Goal: Task Accomplishment & Management: Complete application form

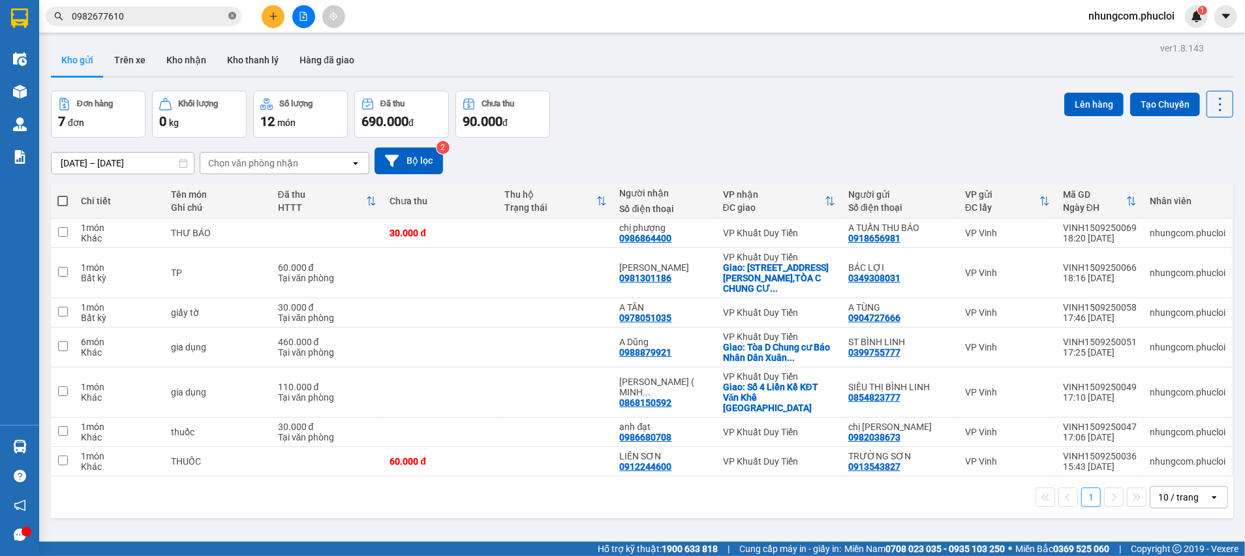
click at [228, 20] on span at bounding box center [232, 16] width 8 height 12
type input "D"
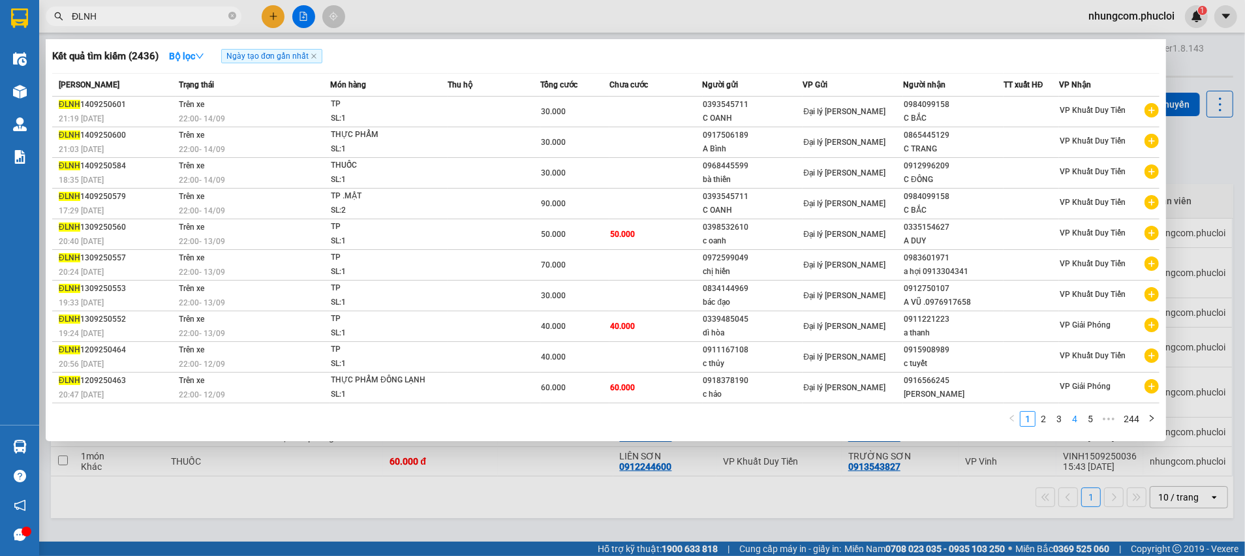
type input "ĐLNH"
click at [1070, 420] on link "4" at bounding box center [1074, 419] width 14 height 14
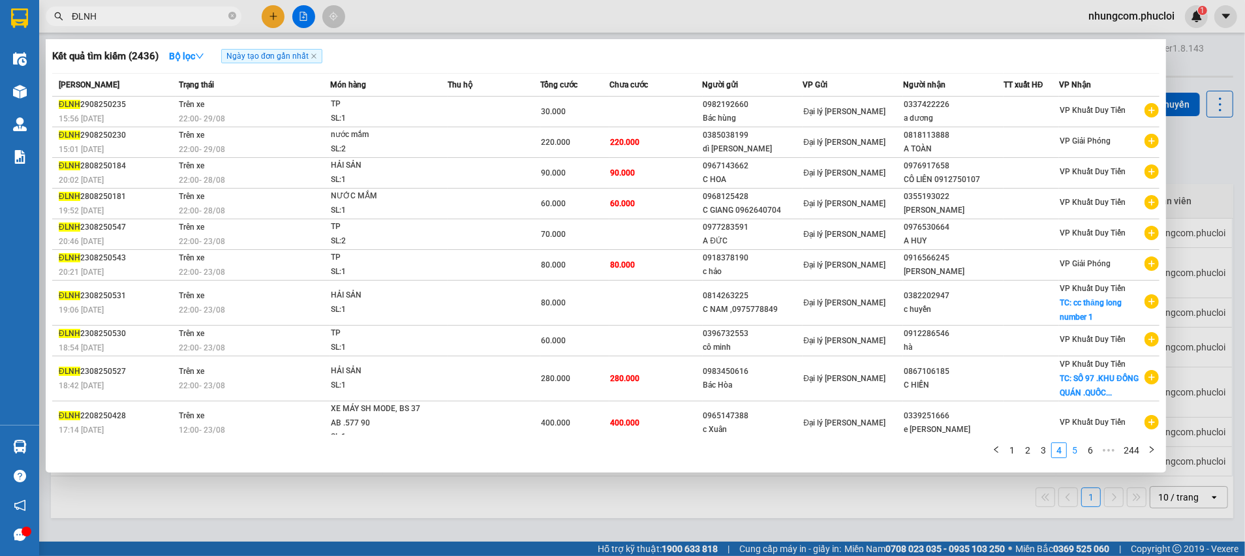
click at [1080, 448] on link "5" at bounding box center [1074, 450] width 14 height 14
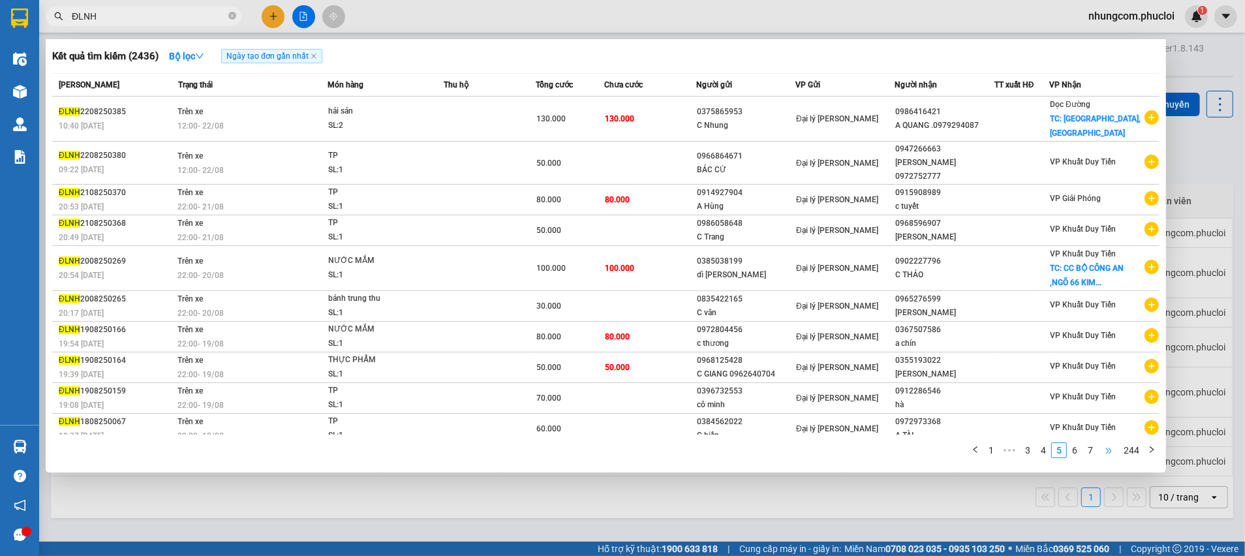
click at [1100, 451] on span "•••" at bounding box center [1108, 450] width 21 height 16
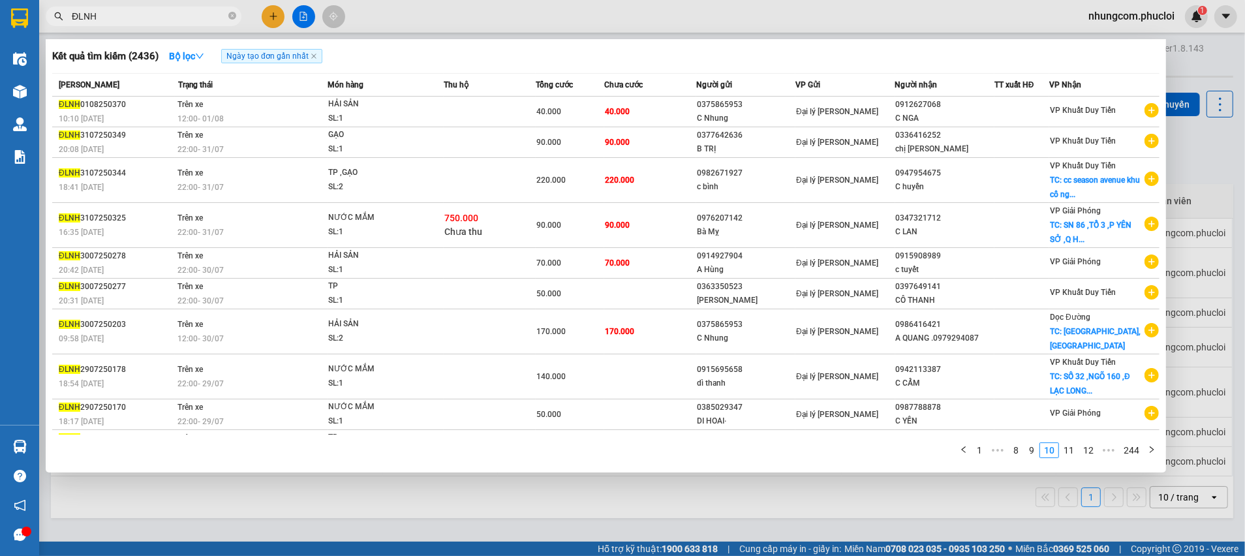
click at [1185, 145] on div at bounding box center [622, 278] width 1245 height 556
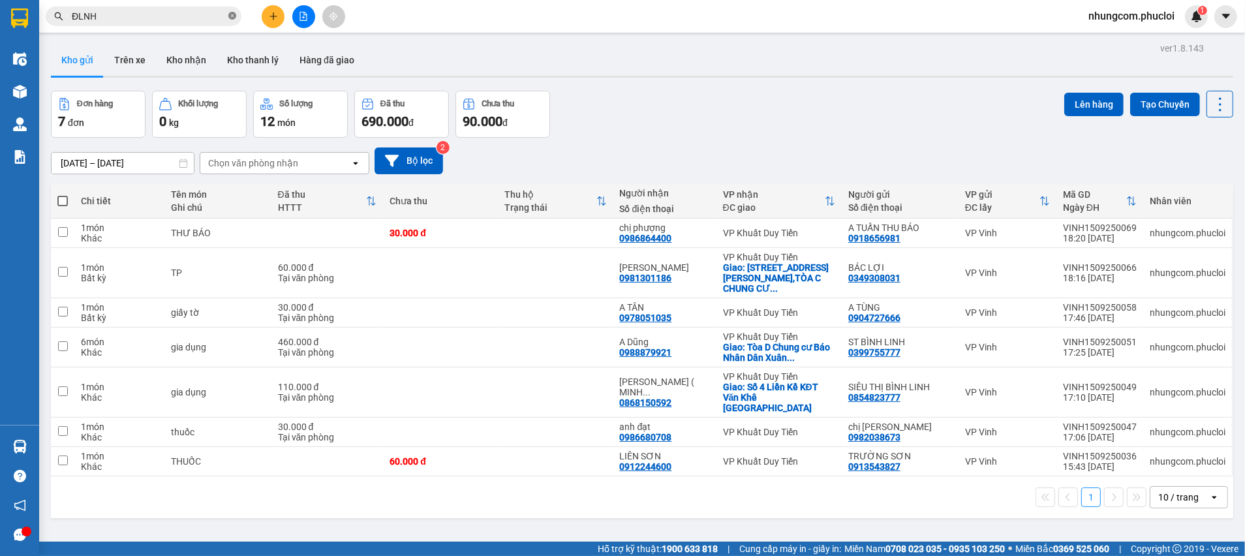
click at [233, 16] on icon "close-circle" at bounding box center [232, 16] width 8 height 8
paste input "0979497918"
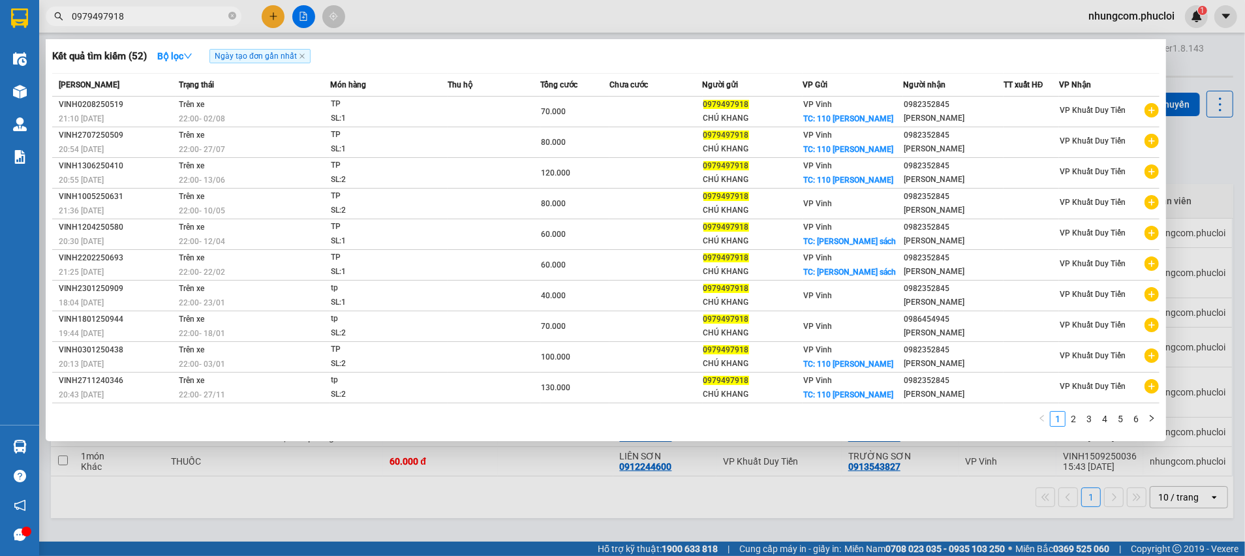
click at [193, 18] on input "0979497918" at bounding box center [149, 16] width 154 height 14
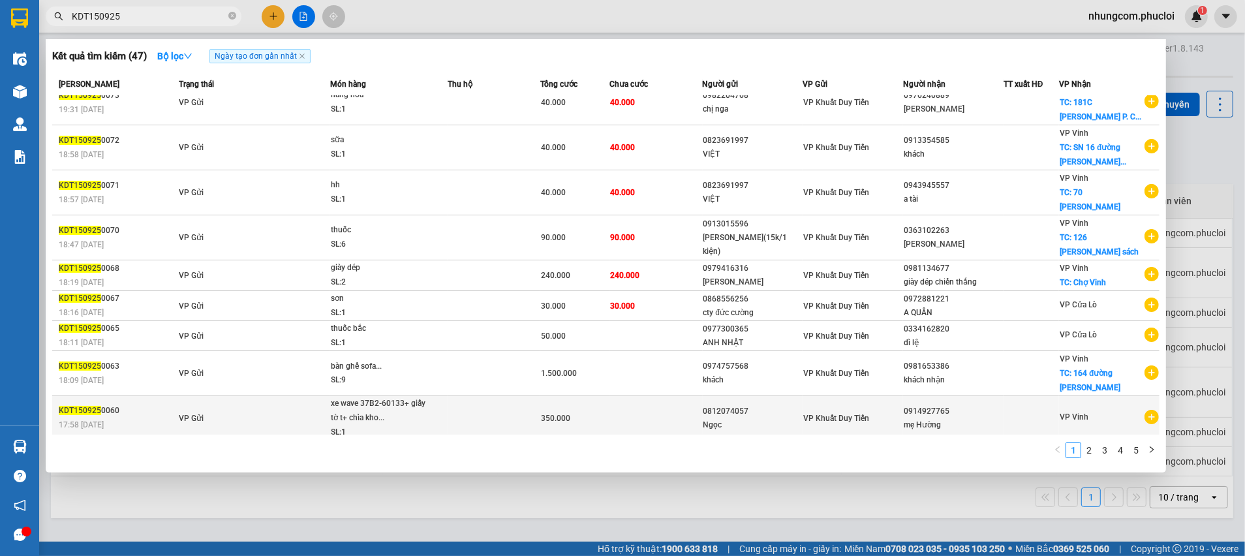
scroll to position [23, 0]
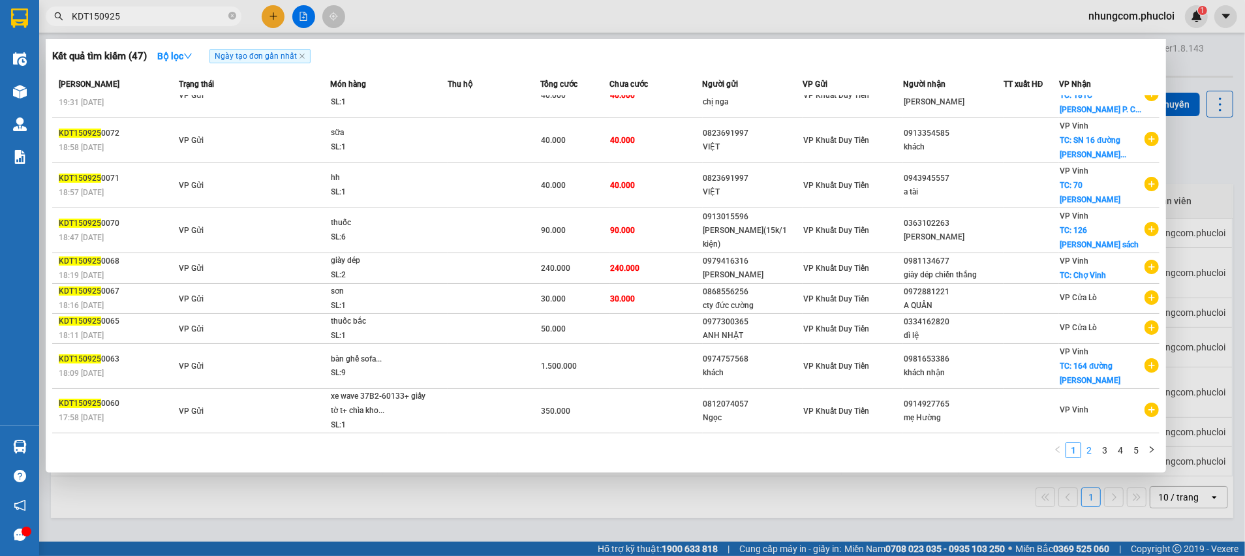
click at [1086, 454] on link "2" at bounding box center [1089, 450] width 14 height 14
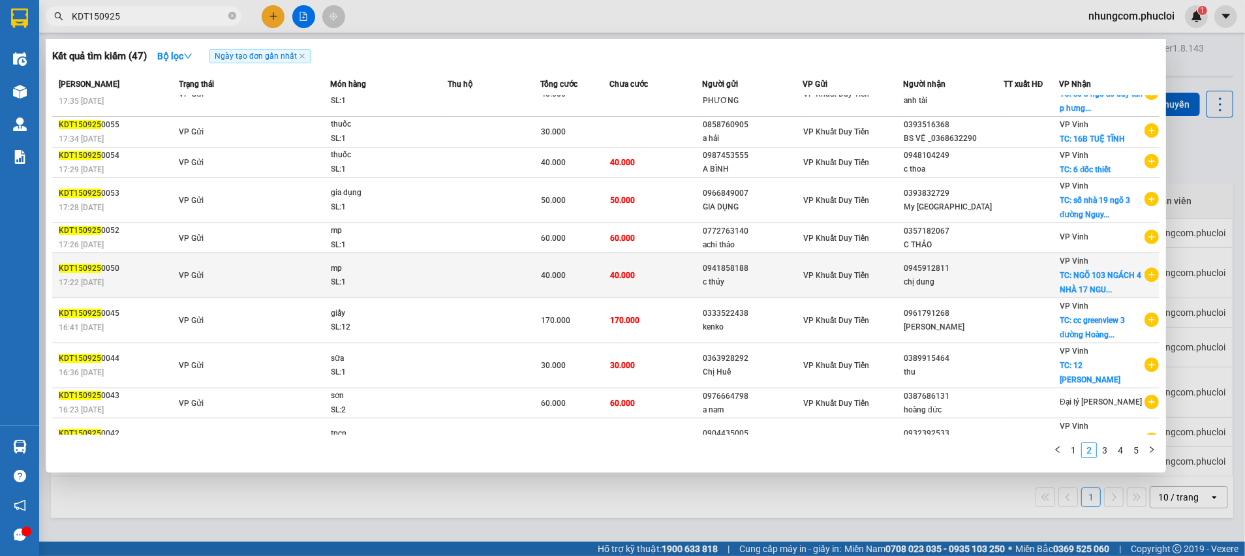
scroll to position [38, 0]
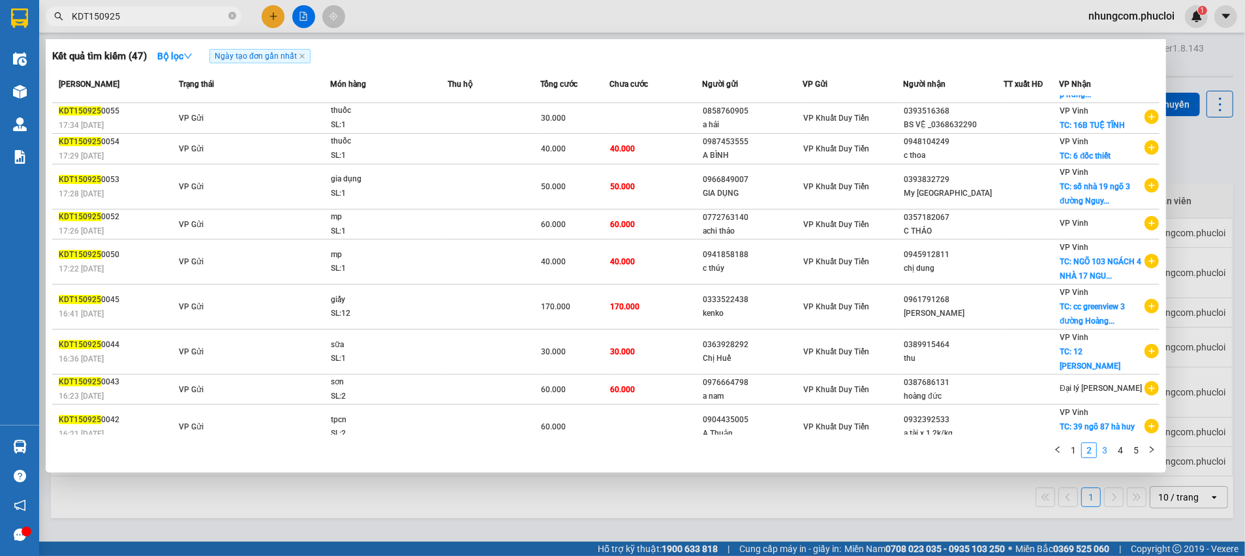
click at [1108, 451] on link "3" at bounding box center [1104, 450] width 14 height 14
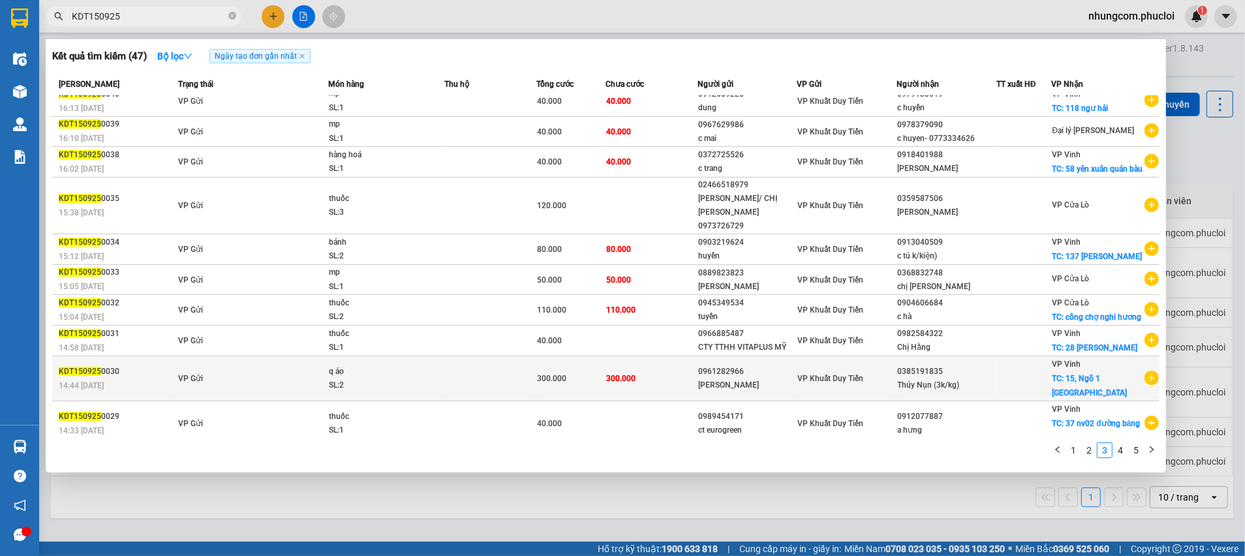
scroll to position [0, 0]
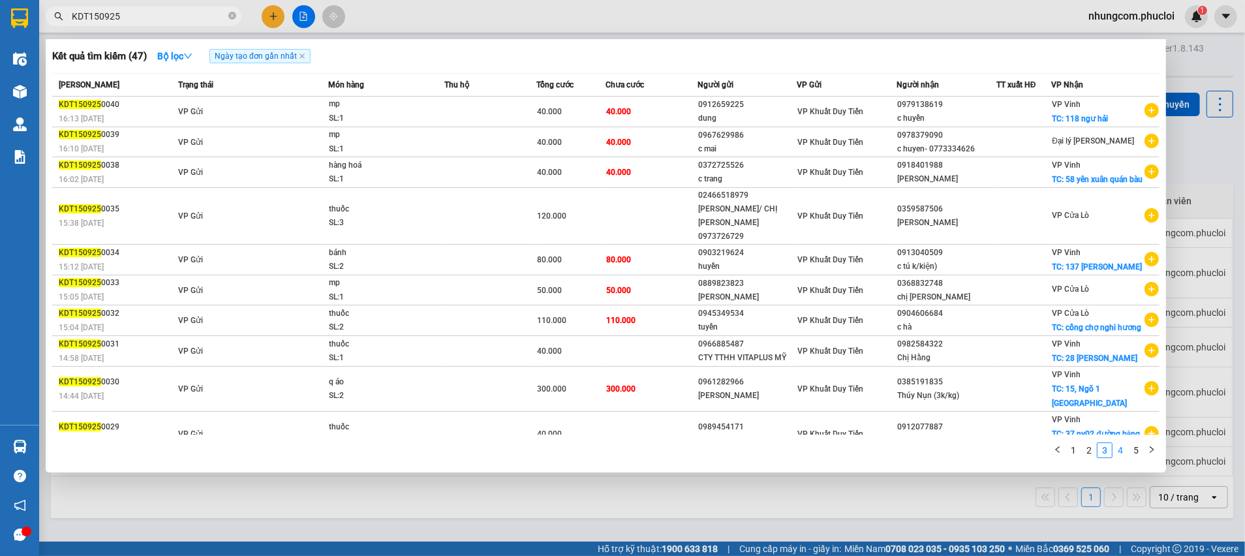
click at [1119, 450] on link "4" at bounding box center [1120, 450] width 14 height 14
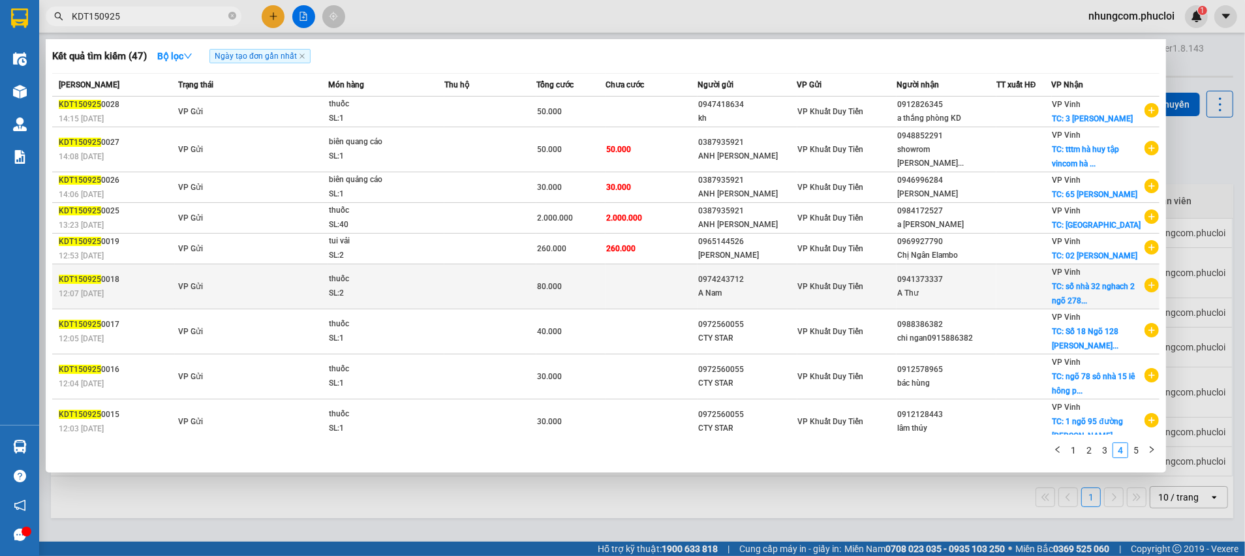
scroll to position [69, 0]
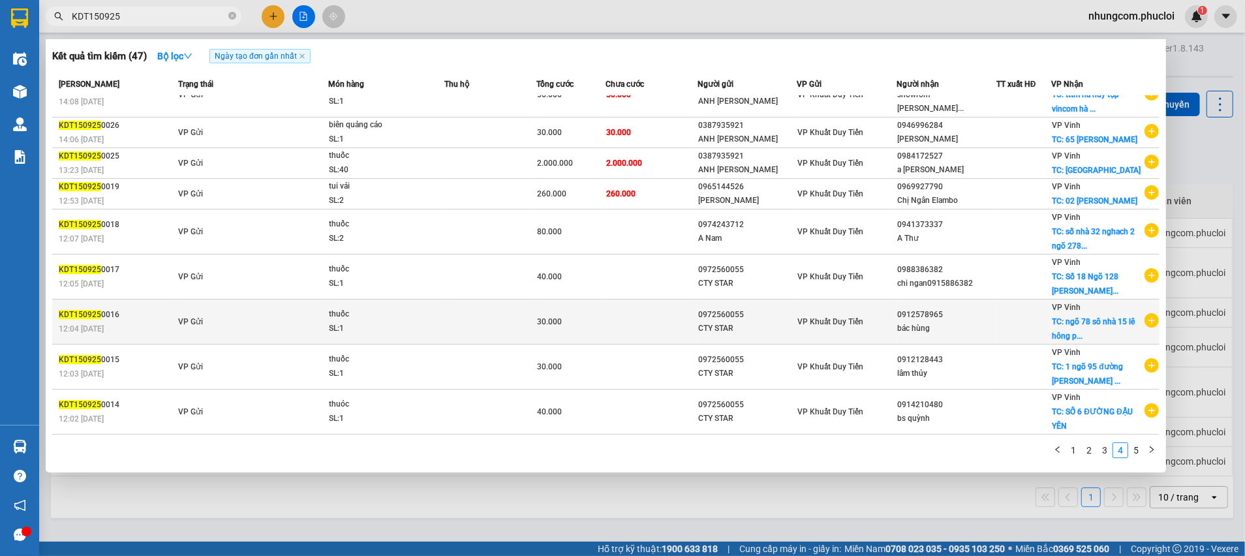
click at [675, 322] on td at bounding box center [651, 321] width 92 height 45
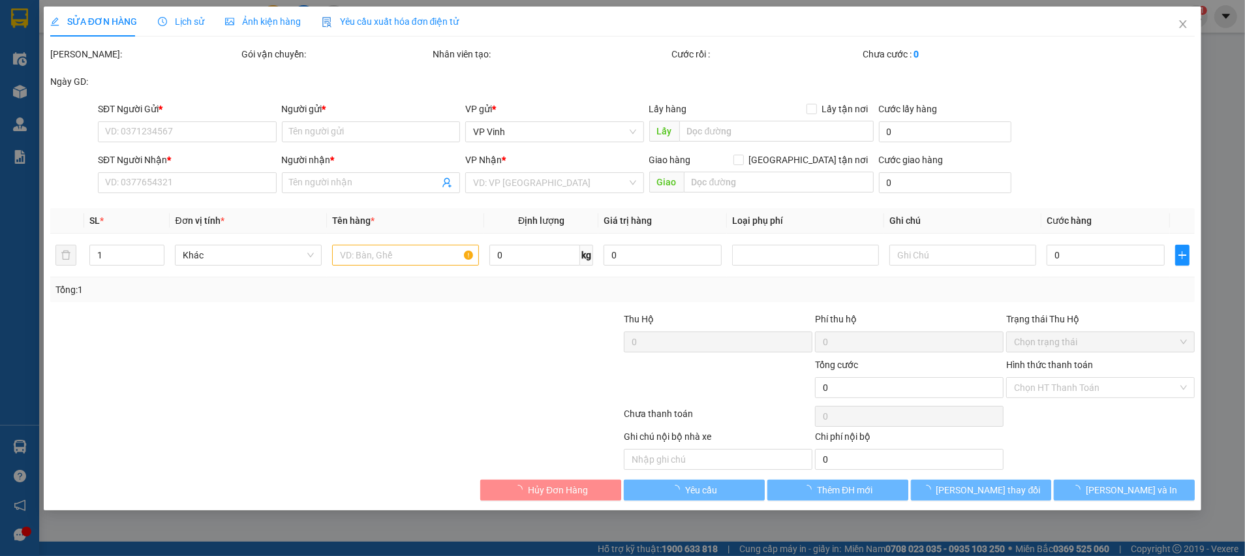
click at [172, 27] on div "Lịch sử" at bounding box center [181, 21] width 46 height 14
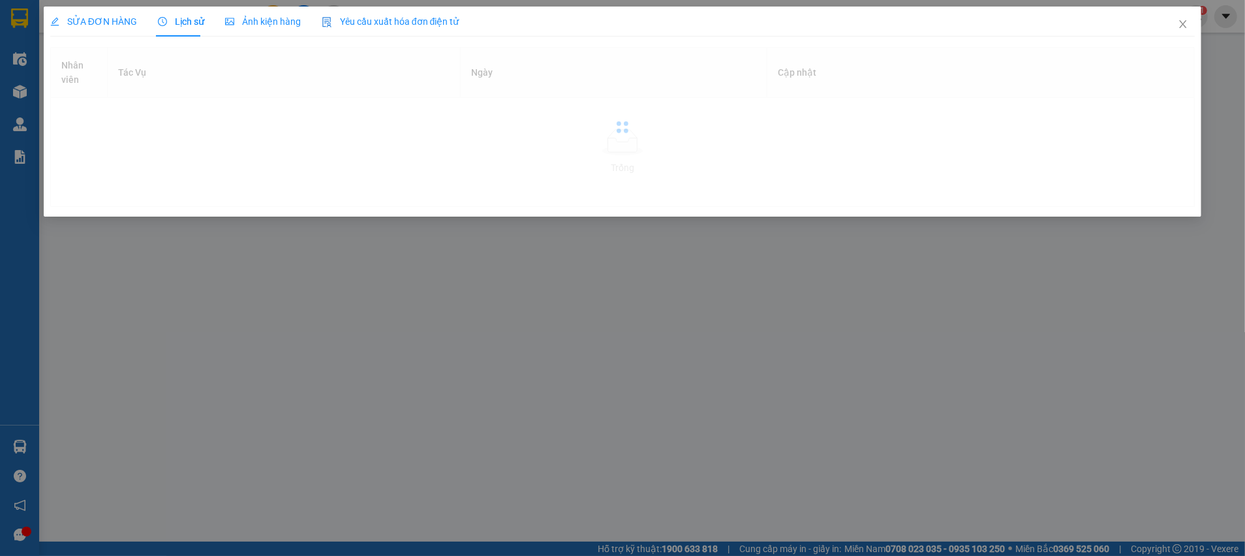
click at [172, 27] on span "Lịch sử" at bounding box center [181, 21] width 46 height 10
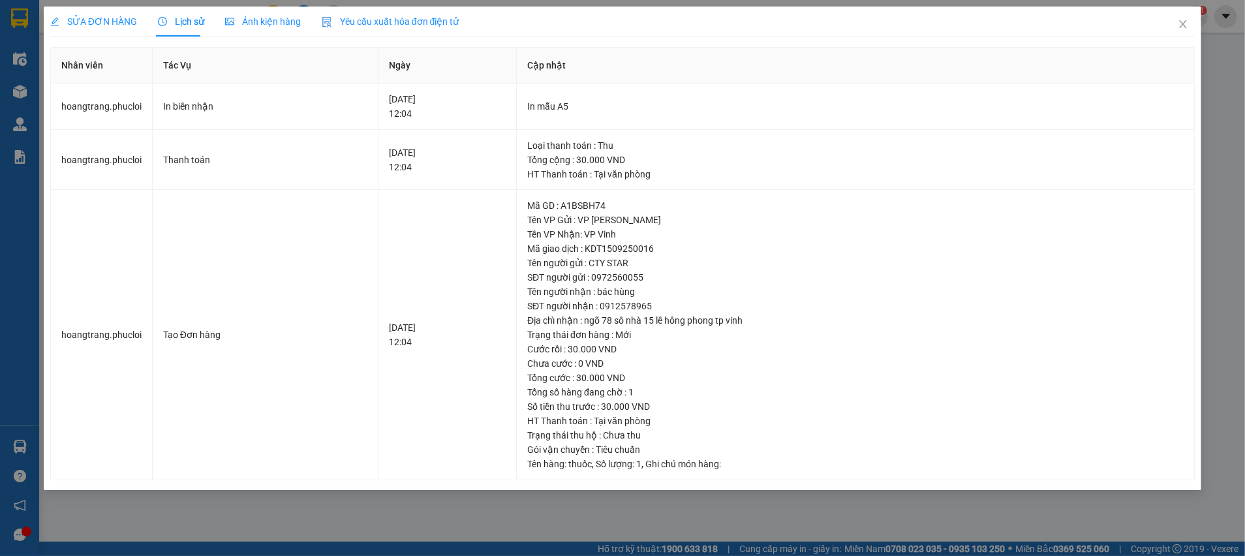
click at [104, 31] on div "SỬA ĐƠN HÀNG" at bounding box center [93, 22] width 87 height 30
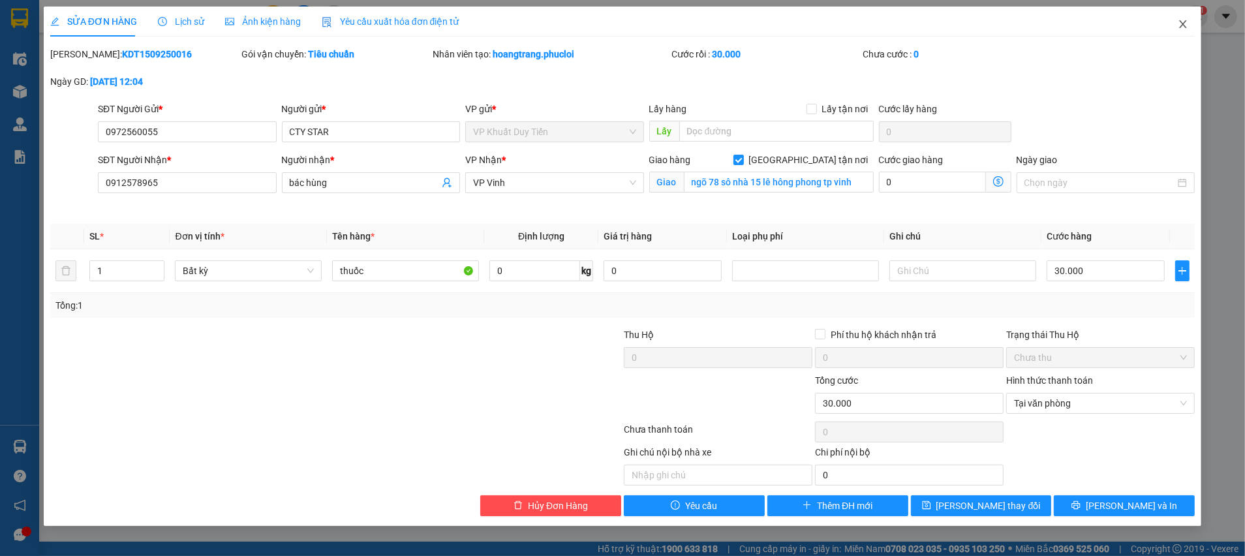
click at [1183, 28] on icon "close" at bounding box center [1183, 24] width 10 height 10
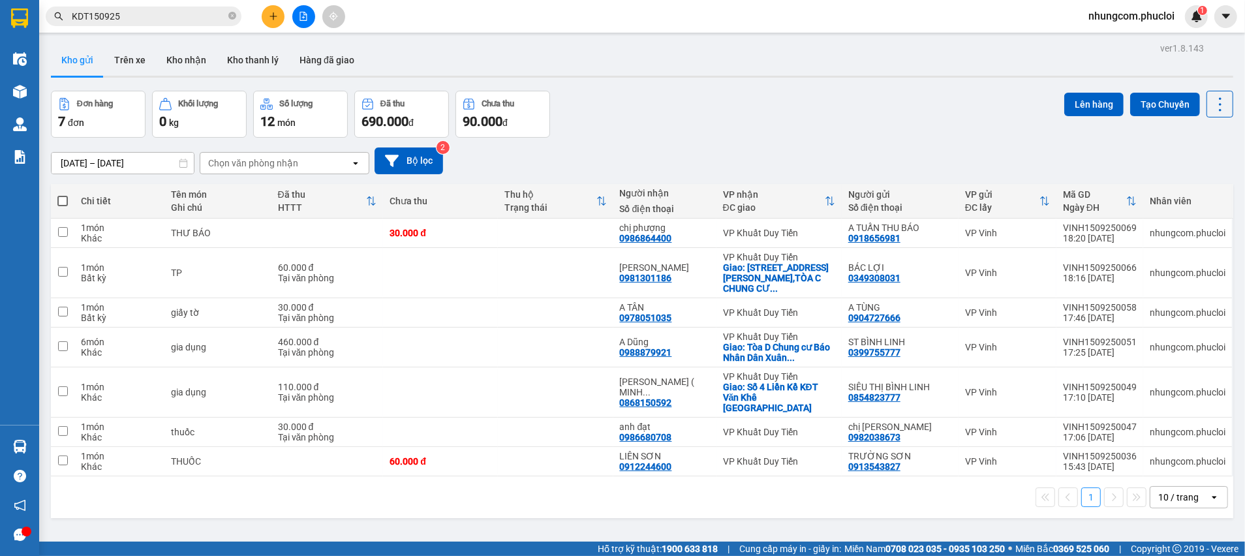
click at [800, 98] on div "Đơn hàng 7 đơn Khối lượng 0 kg Số lượng 12 món Đã thu 690.000 đ Chưa thu 90.000…" at bounding box center [642, 114] width 1182 height 47
click at [720, 117] on div "Đơn hàng 7 đơn Khối lượng 0 kg Số lượng 12 món Đã thu 690.000 đ Chưa thu 90.000…" at bounding box center [642, 114] width 1182 height 47
click at [687, 95] on div "Đơn hàng 7 đơn Khối lượng 0 kg Số lượng 12 món Đã thu 690.000 đ Chưa thu 90.000…" at bounding box center [642, 114] width 1182 height 47
click at [363, 540] on div "ver 1.8.143 Kho gửi Trên xe Kho nhận Kho thanh [PERSON_NAME] đã giao Đơn hàng 7…" at bounding box center [642, 317] width 1193 height 556
click at [179, 22] on input "KDT150925" at bounding box center [149, 16] width 154 height 14
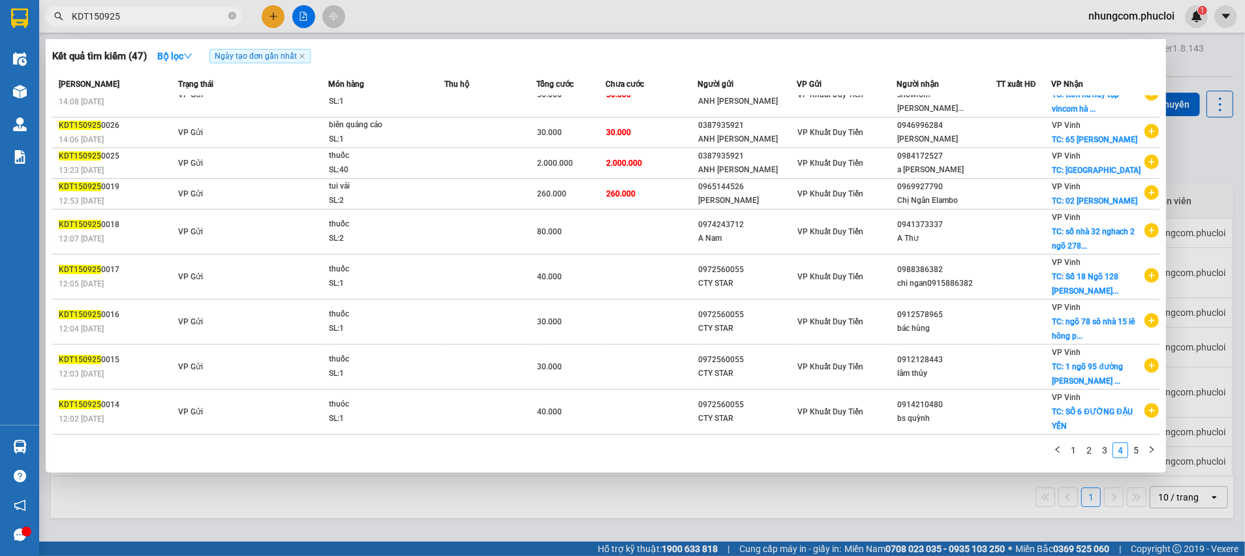
click at [179, 22] on input "KDT150925" at bounding box center [149, 16] width 154 height 14
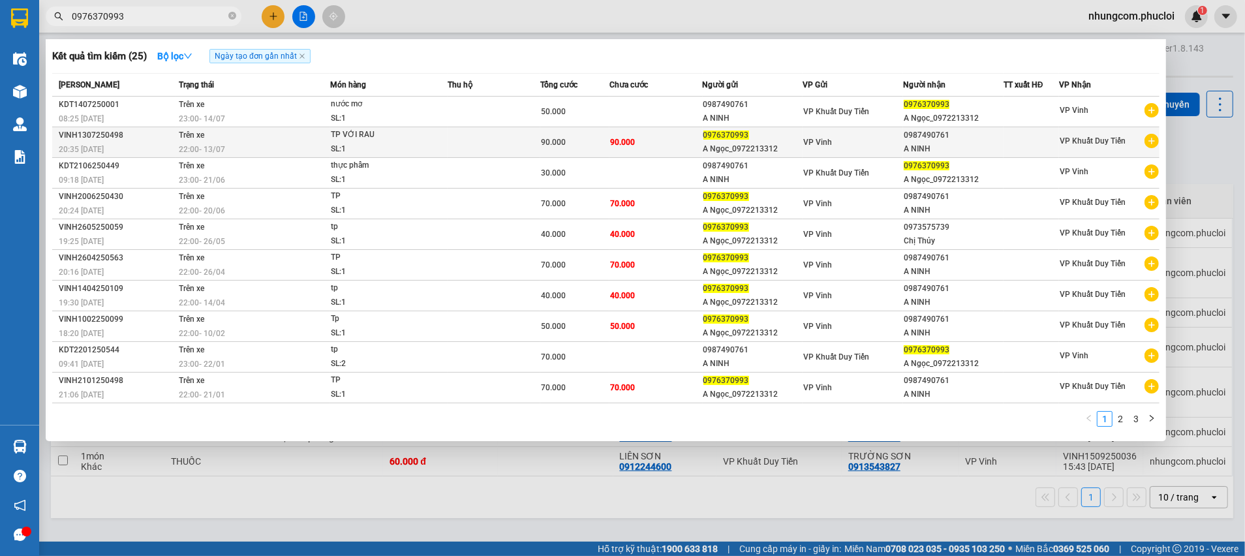
type input "0976370993"
click at [678, 143] on td "90.000" at bounding box center [655, 142] width 93 height 31
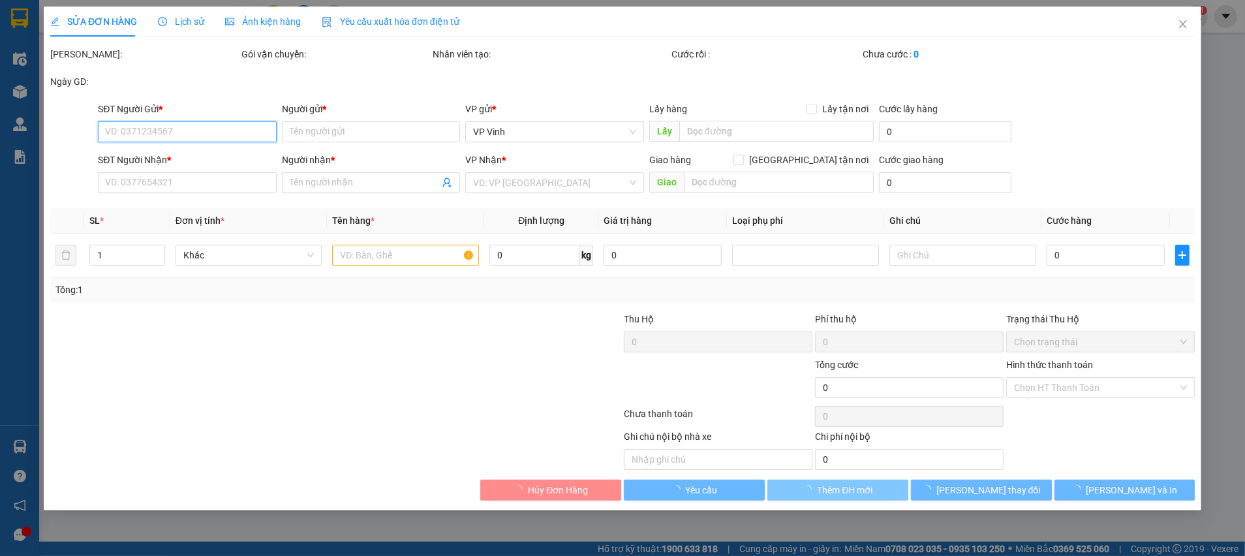
type input "0976370993"
type input "A Ngọc_0972213312"
type input "0987490761"
type input "A NINH"
type input "90.000"
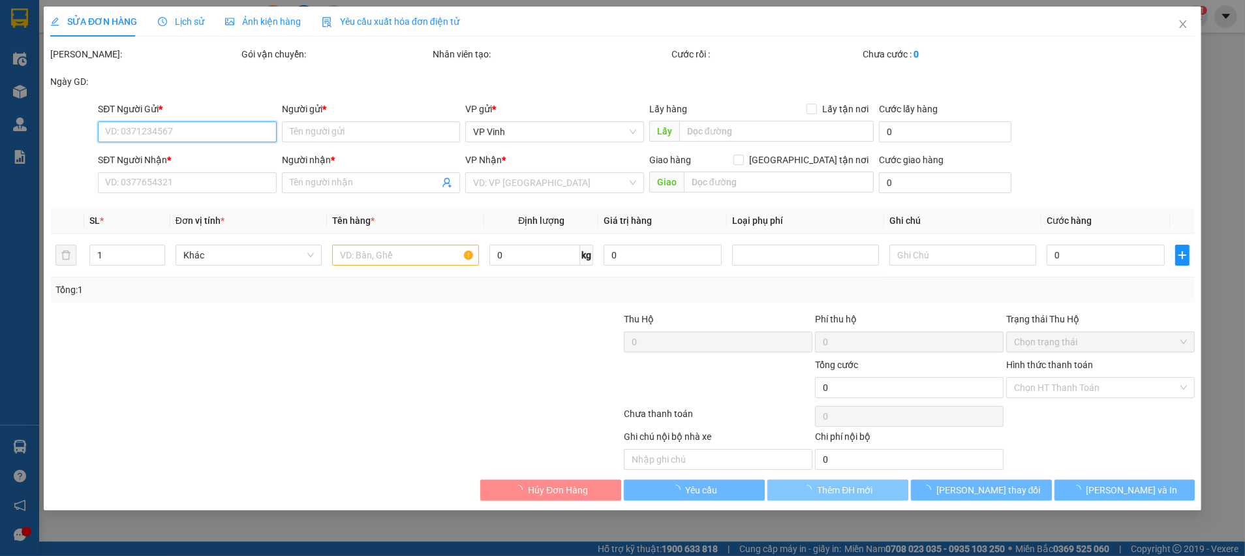
type input "90.000"
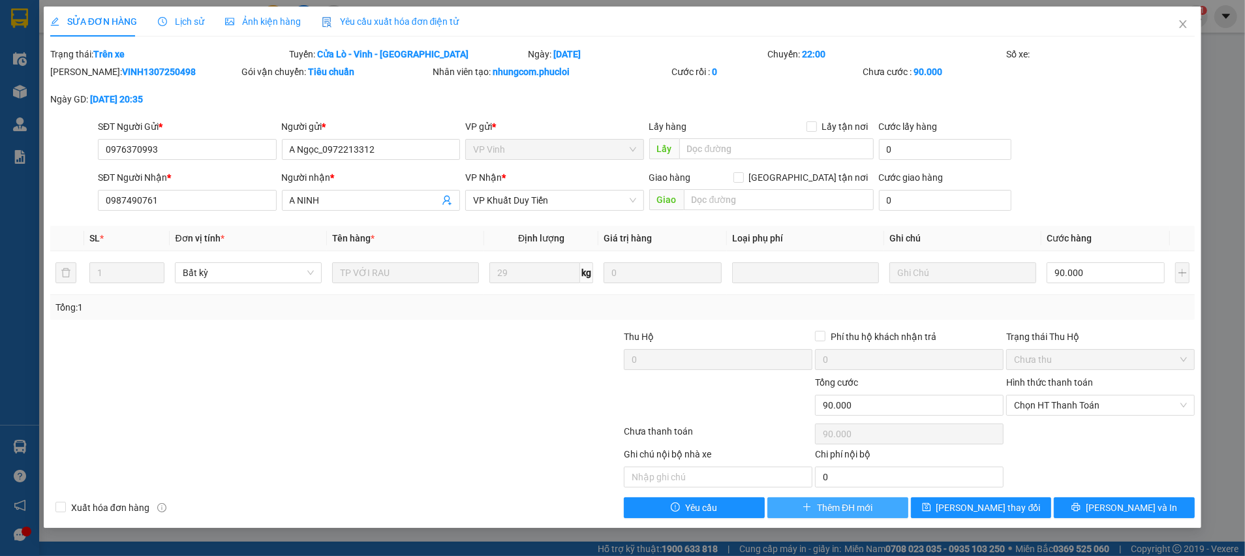
click at [829, 508] on span "Thêm ĐH mới" at bounding box center [844, 507] width 55 height 14
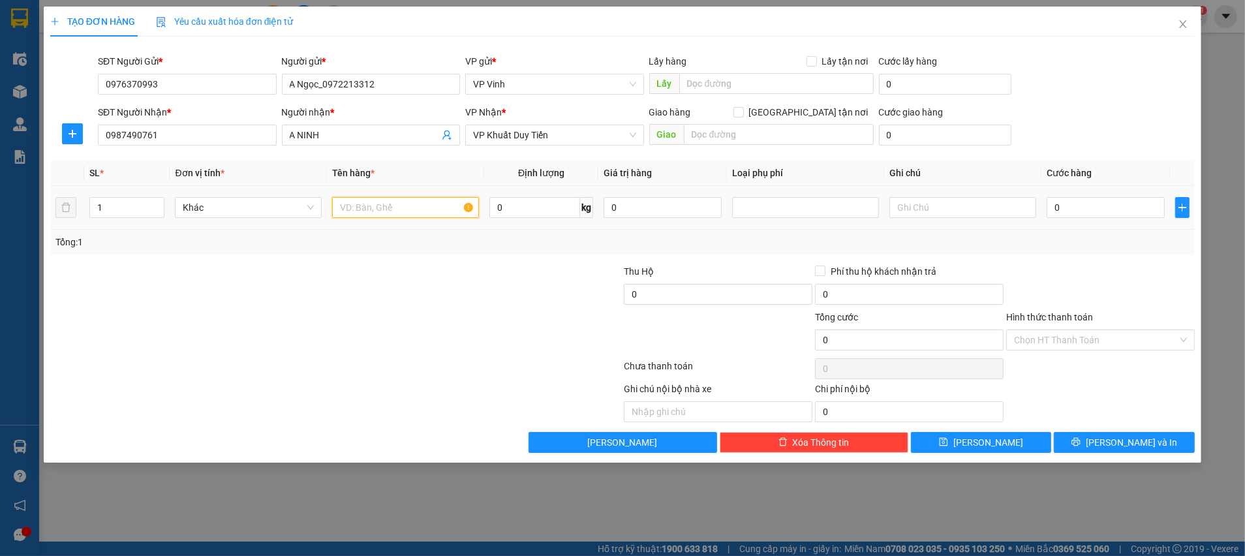
click at [377, 208] on input "text" at bounding box center [405, 207] width 147 height 21
type input "TP"
click at [1034, 224] on td at bounding box center [962, 208] width 157 height 44
click at [1063, 206] on input "0" at bounding box center [1105, 207] width 118 height 21
type input "4"
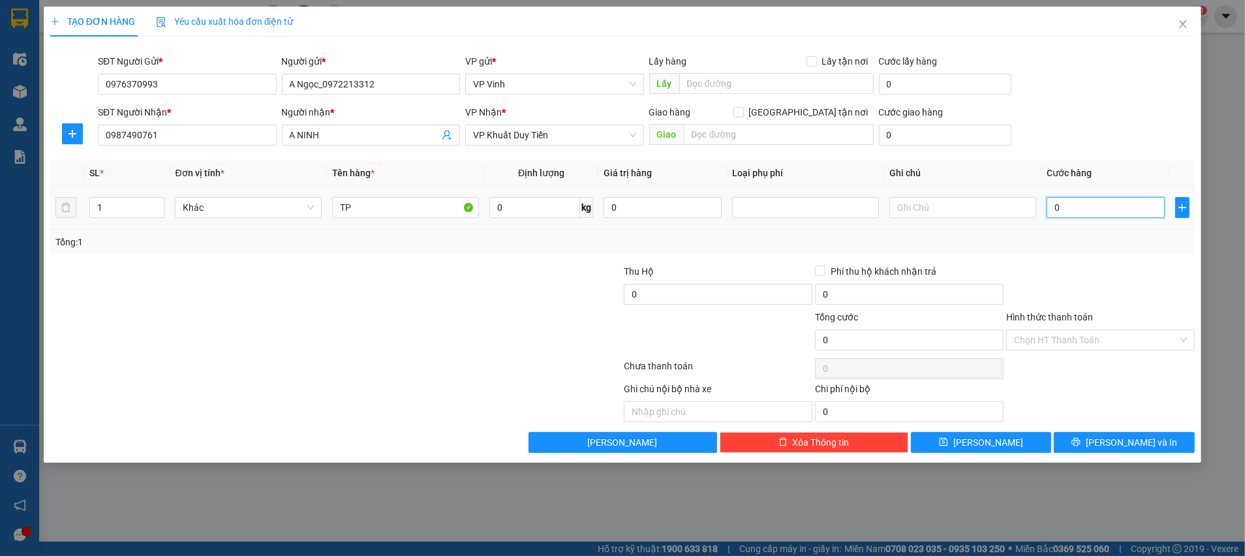
type input "4"
type input "40"
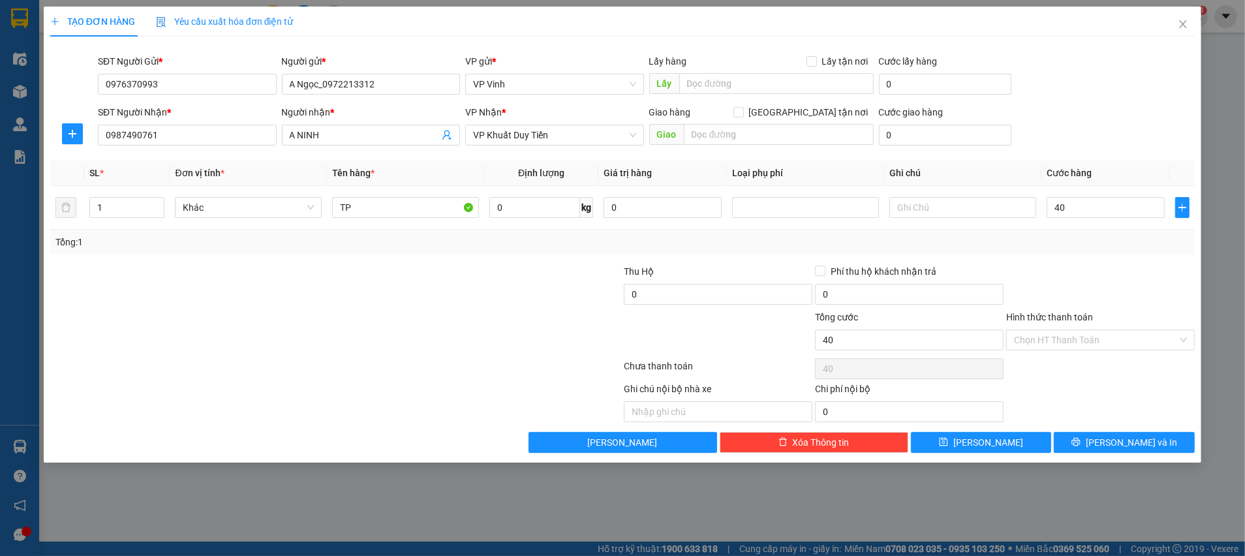
type input "40.000"
click at [1119, 273] on div at bounding box center [1100, 287] width 191 height 46
click at [1091, 377] on div "Chọn HT Thanh Toán" at bounding box center [1100, 369] width 191 height 26
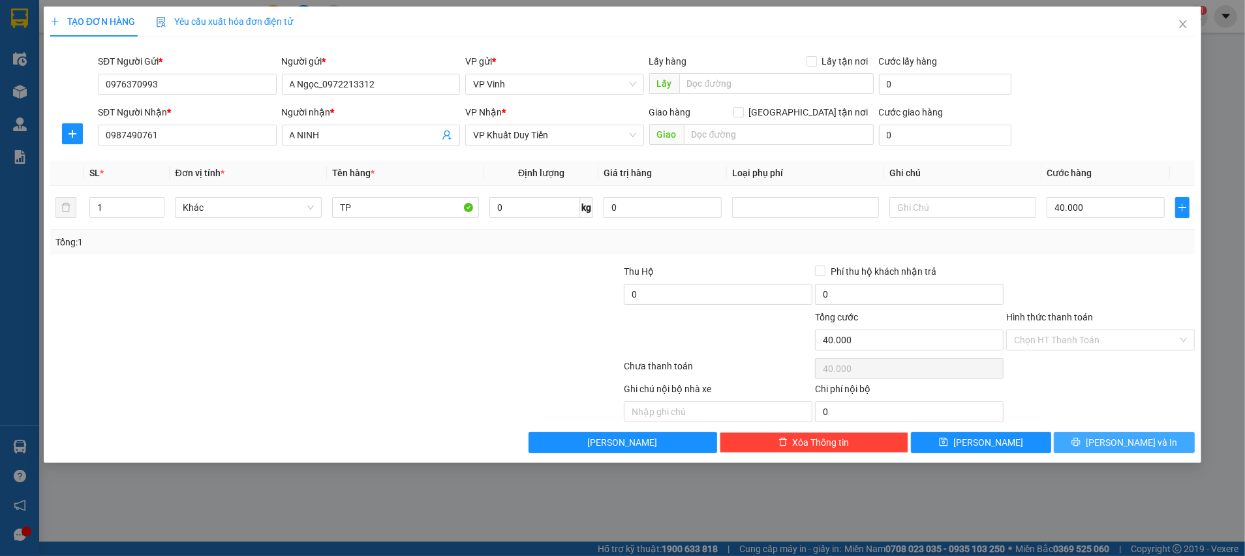
click at [1080, 437] on icon "printer" at bounding box center [1075, 441] width 9 height 9
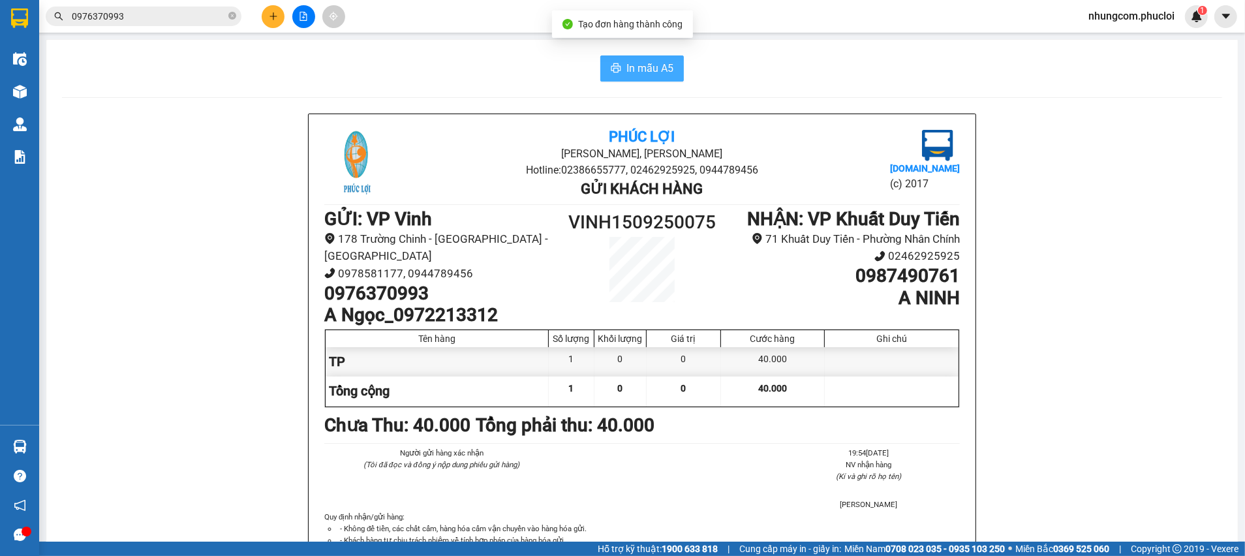
click at [645, 72] on span "In mẫu A5" at bounding box center [649, 68] width 47 height 16
